Goal: Task Accomplishment & Management: Use online tool/utility

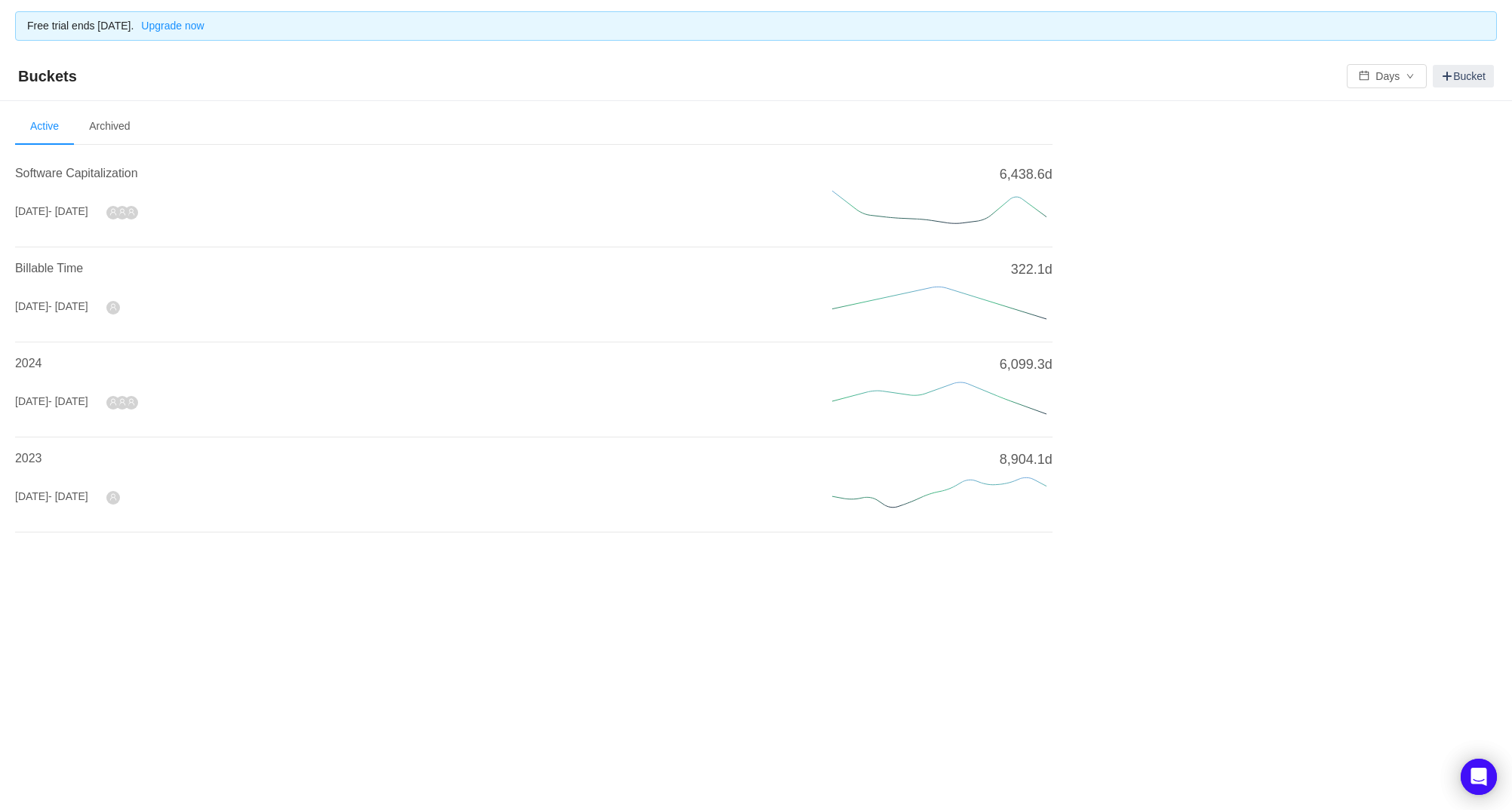
click at [390, 554] on section "Welcome to Buckets! Use buckets to review and categorize time spent on work ite…" at bounding box center [756, 360] width 1482 height 503
click at [132, 123] on li "Archived" at bounding box center [109, 127] width 71 height 37
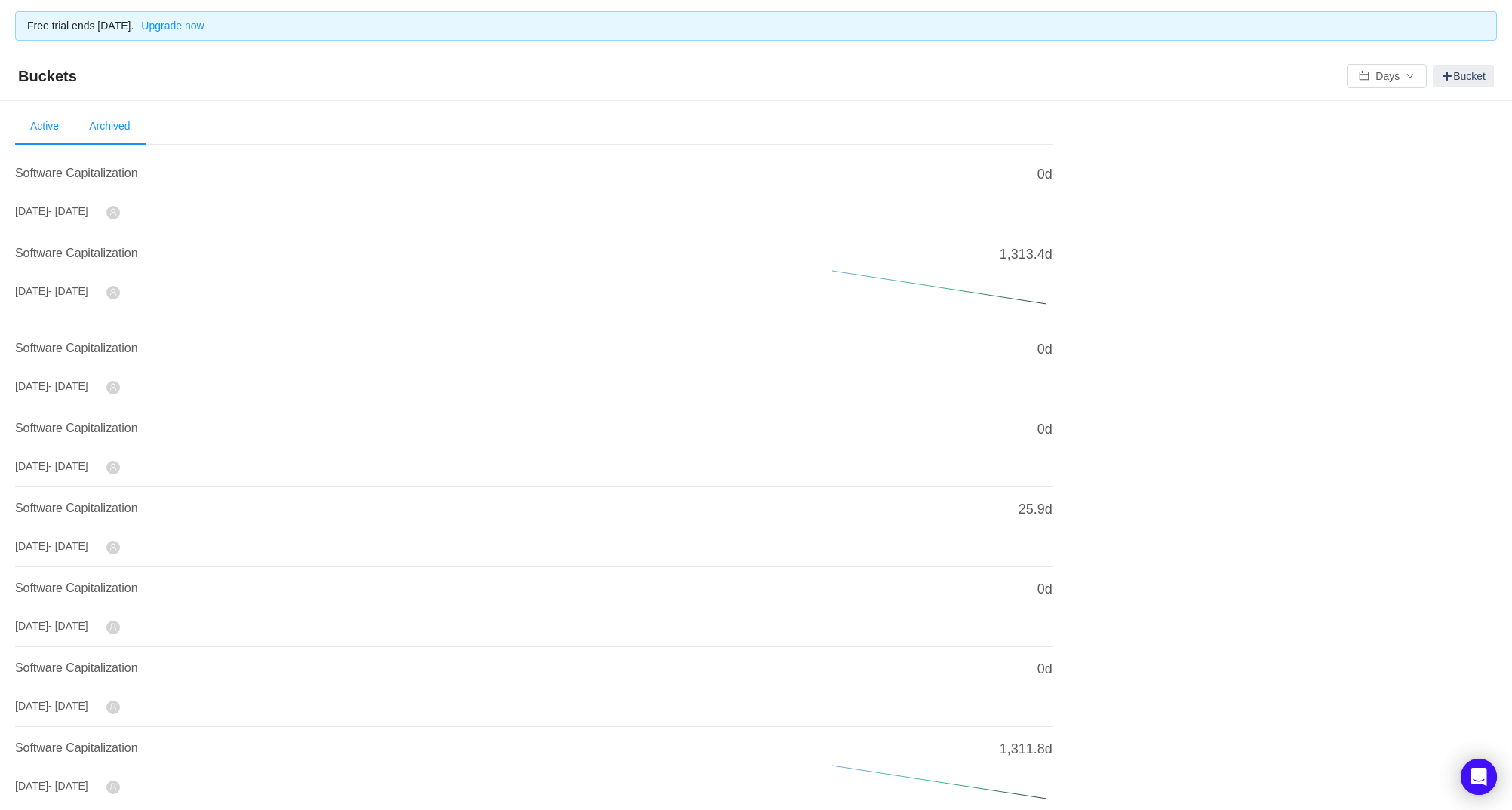
click at [45, 121] on li "Active" at bounding box center [44, 127] width 59 height 37
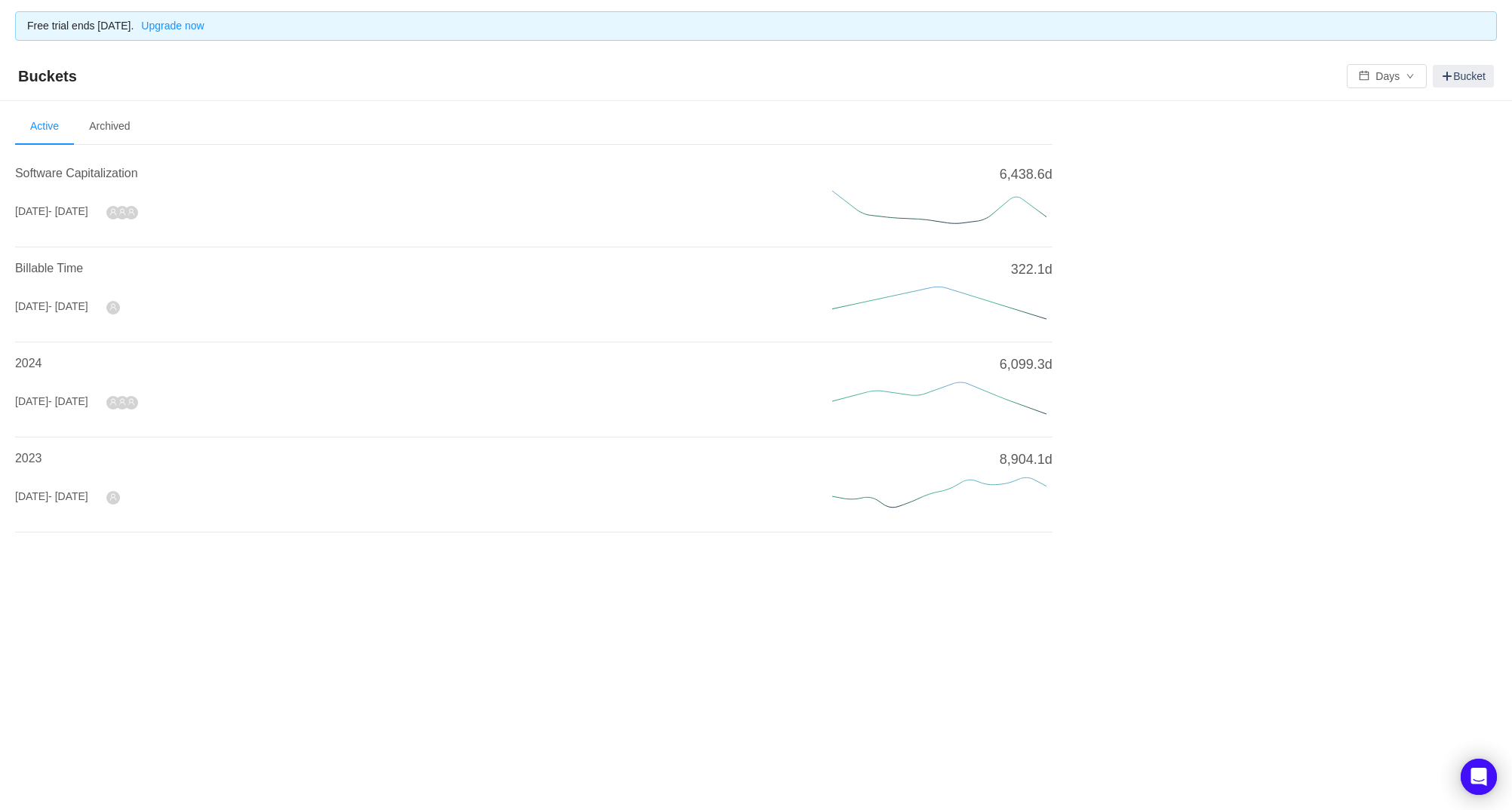
click at [60, 179] on h4 "Software Capitalization" at bounding box center [405, 173] width 781 height 18
click at [65, 169] on span "Software Capitalization" at bounding box center [76, 172] width 123 height 13
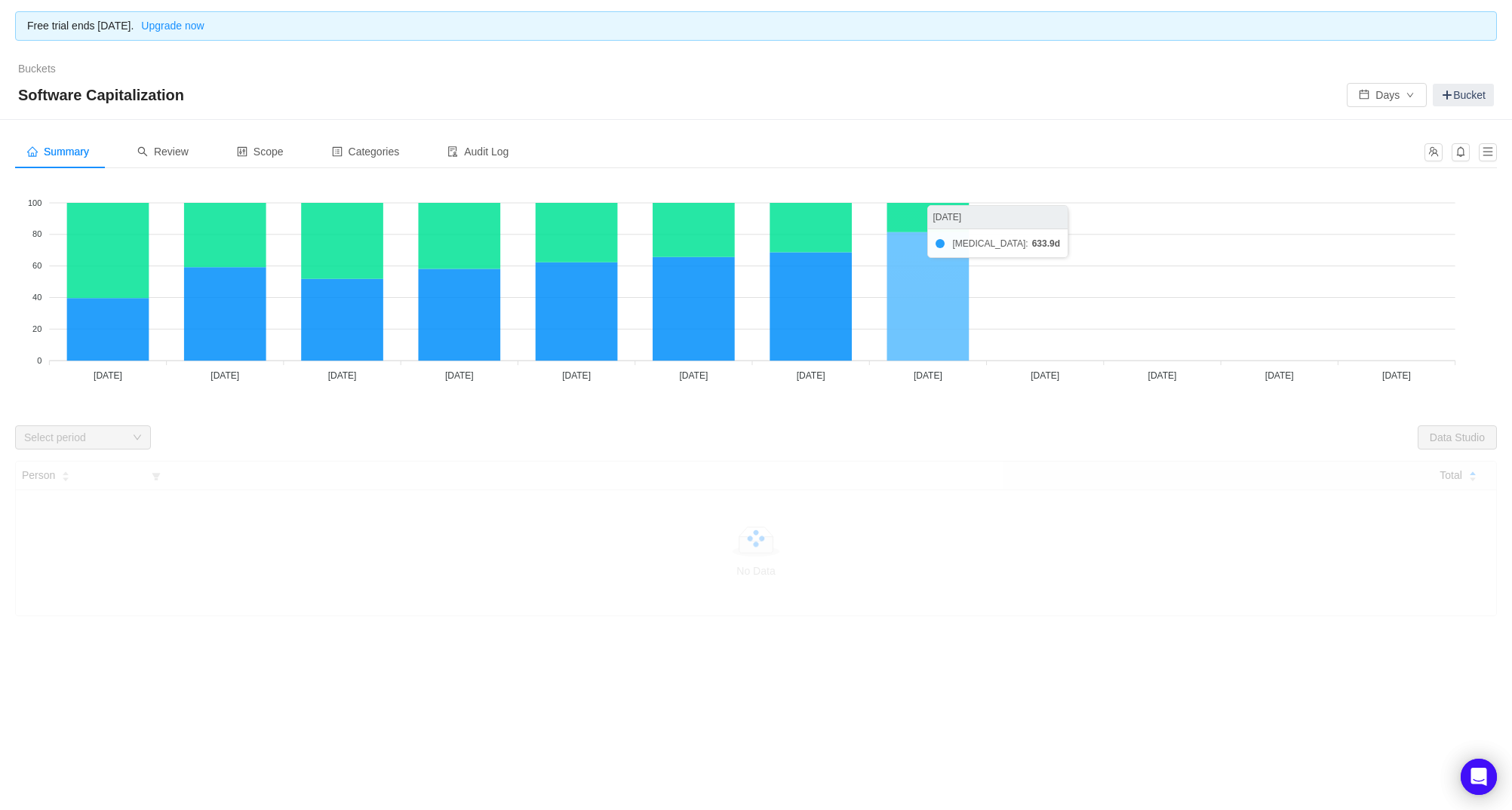
click at [927, 318] on icon at bounding box center [928, 296] width 82 height 128
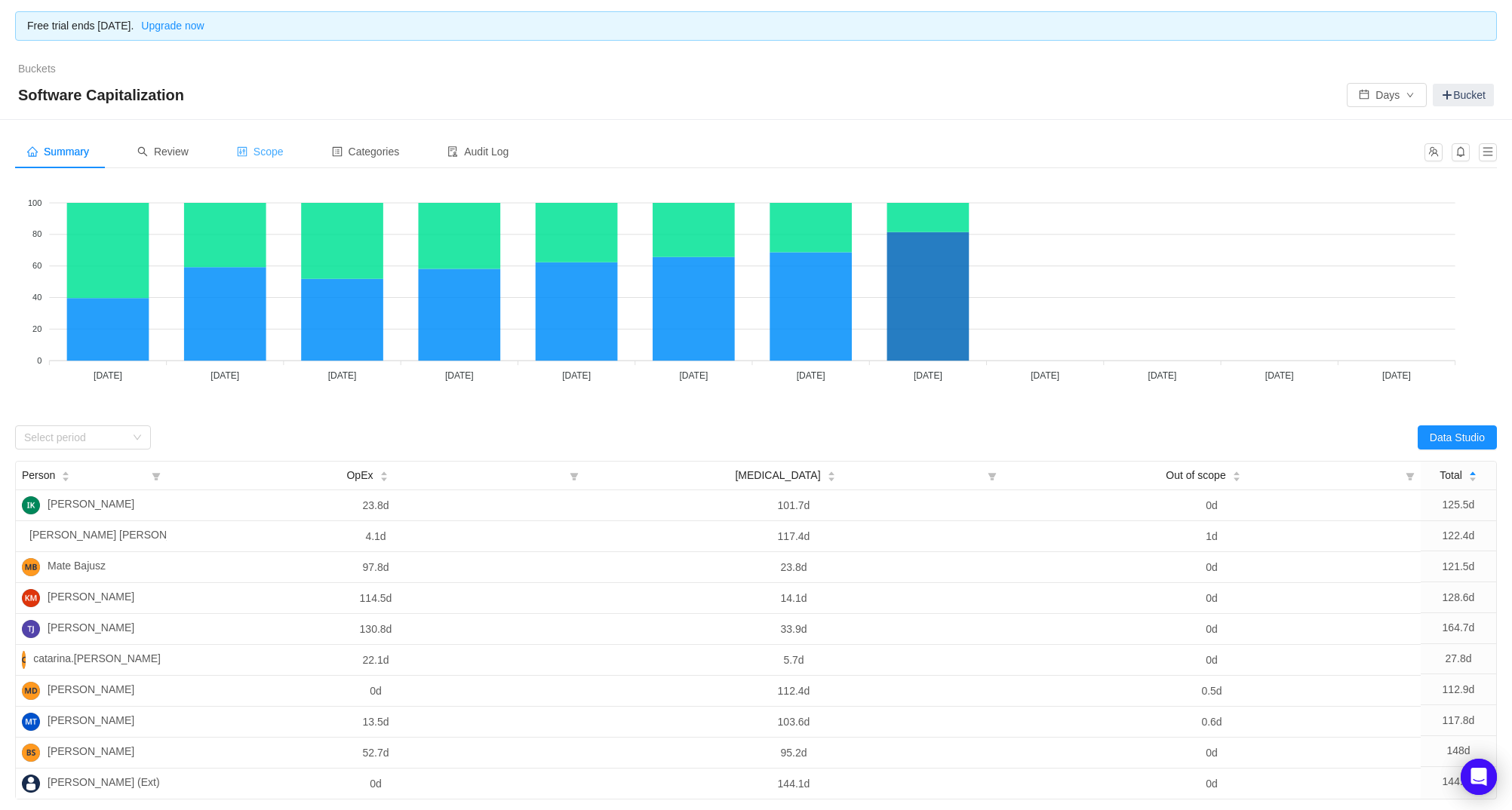
click at [273, 138] on div "Scope" at bounding box center [260, 152] width 71 height 34
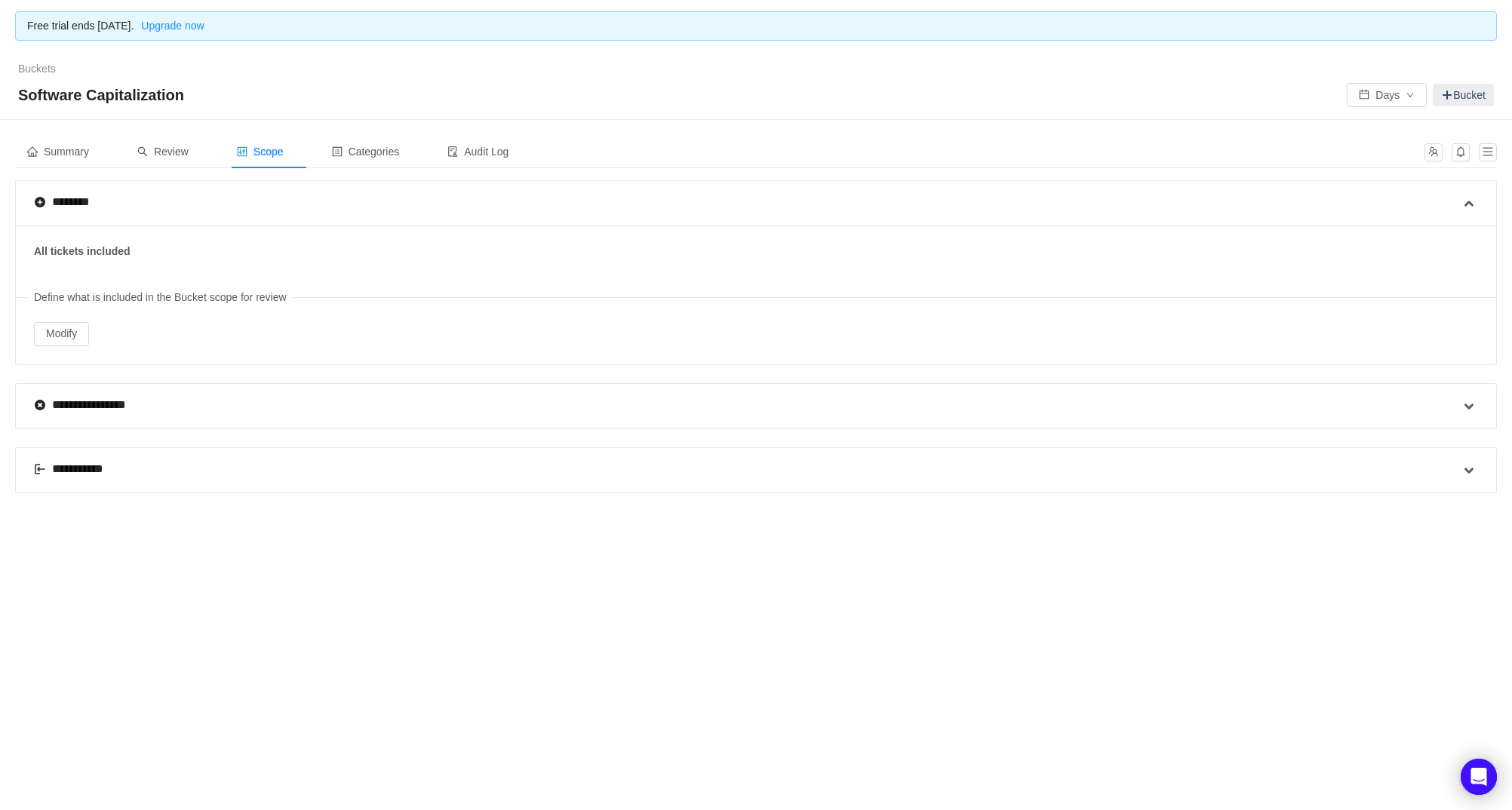
click at [71, 469] on div "**********" at bounding box center [76, 469] width 85 height 18
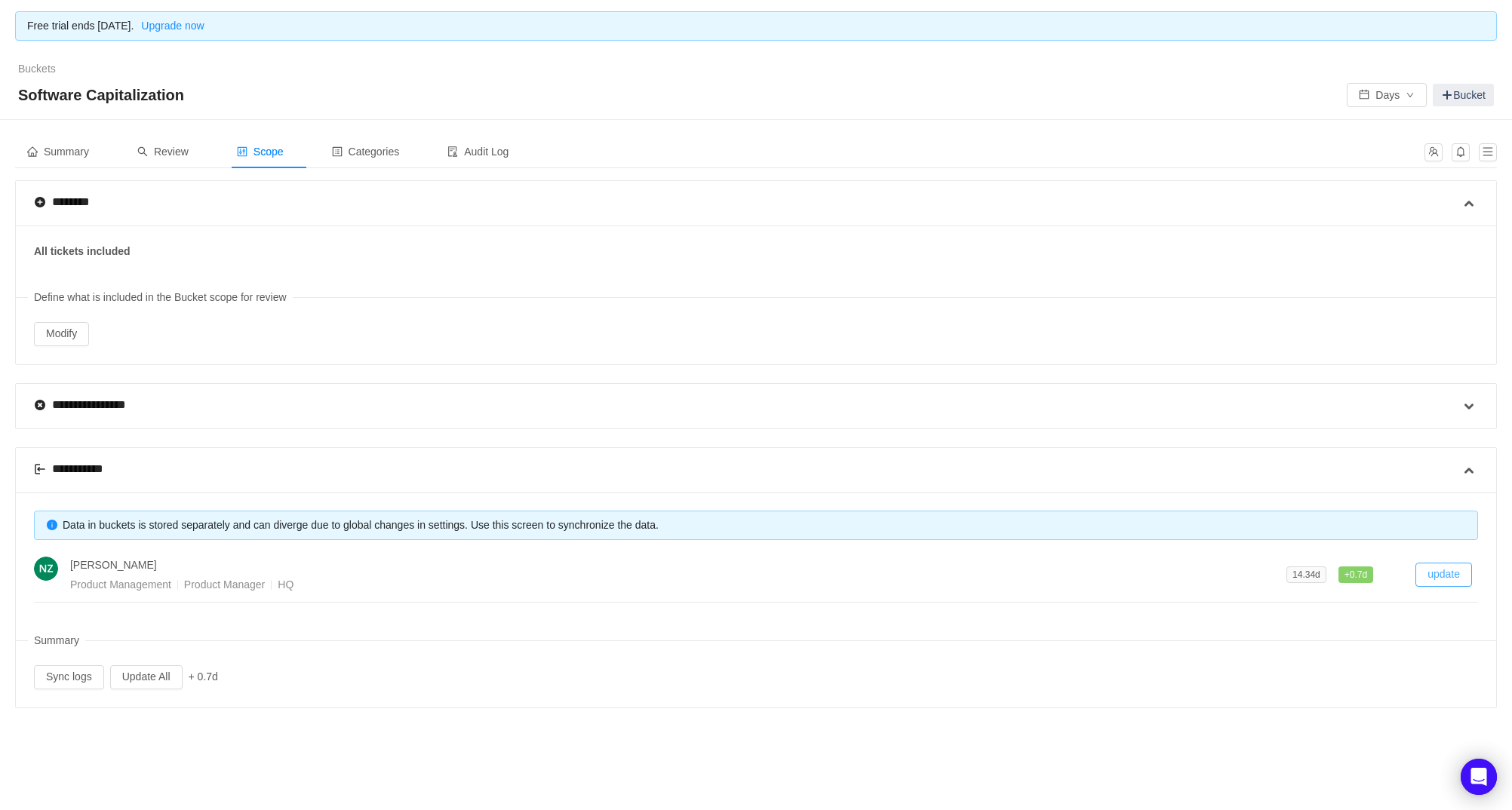
click at [1435, 571] on button "update" at bounding box center [1443, 575] width 57 height 24
